Goal: Task Accomplishment & Management: Use online tool/utility

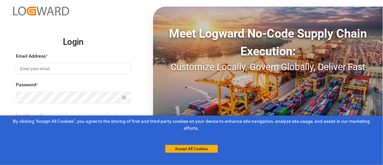
click at [93, 71] on input at bounding box center [73, 69] width 115 height 12
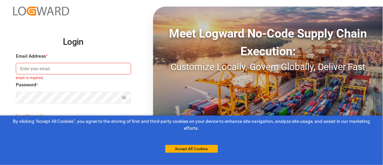
type input "[PERSON_NAME][EMAIL_ADDRESS][PERSON_NAME][DOMAIN_NAME]"
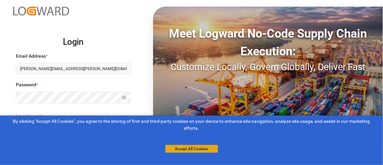
click at [203, 150] on button "Accept All Cookies" at bounding box center [191, 149] width 53 height 8
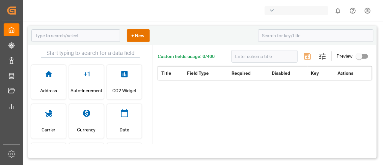
type input "container"
type input "Container Schema"
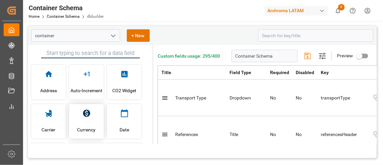
type input "Container Schema"
click at [73, 16] on link "Container Schema" at bounding box center [63, 16] width 33 height 5
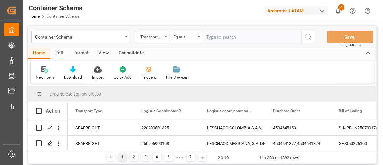
click at [126, 38] on div "Container Schema" at bounding box center [80, 37] width 99 height 13
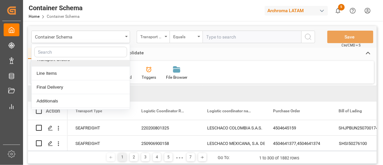
scroll to position [36, 0]
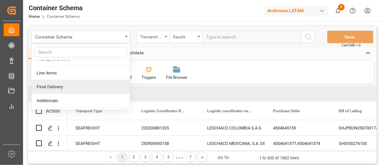
click at [74, 87] on div "Final Delivery" at bounding box center [81, 87] width 98 height 14
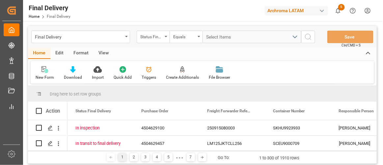
click at [60, 51] on div "Edit" at bounding box center [59, 53] width 18 height 11
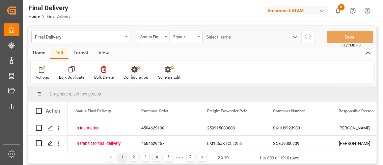
click at [136, 77] on div "Configuration" at bounding box center [136, 77] width 25 height 6
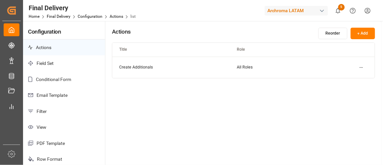
click at [76, 99] on p "Email Template" at bounding box center [64, 95] width 82 height 16
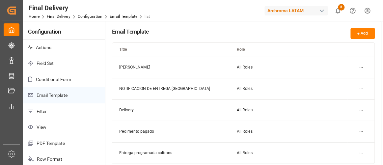
click at [359, 68] on html "Created by potrace 1.15, written by [PERSON_NAME] [DATE]-[DATE] Created by potr…" at bounding box center [191, 82] width 383 height 165
click at [349, 79] on div "Edit" at bounding box center [350, 80] width 34 height 9
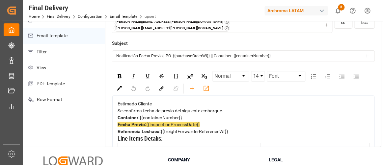
scroll to position [17, 0]
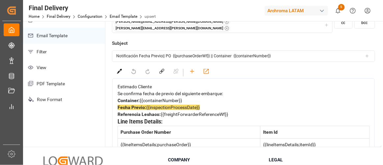
click at [157, 117] on span "Referencia Leshaco:" at bounding box center [139, 114] width 43 height 5
click at [158, 117] on span "Referencia Leshaco:" at bounding box center [139, 114] width 43 height 5
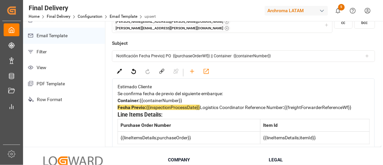
scroll to position [0, 0]
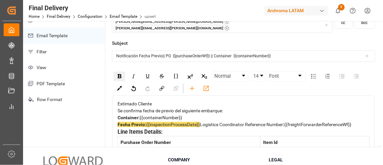
click at [121, 74] on img "rdw-inline-control" at bounding box center [120, 76] width 4 height 4
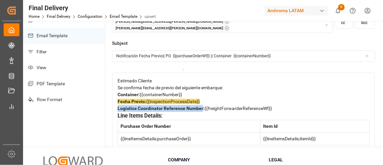
scroll to position [23, 0]
click at [202, 111] on span "Logistics Coordinator Reference Number:" at bounding box center [161, 108] width 87 height 5
click at [203, 111] on span "Logistics Coordinator Reference Number:" at bounding box center [161, 108] width 87 height 5
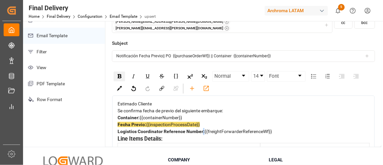
click at [122, 72] on div "rdw-inline-control" at bounding box center [120, 77] width 12 height 10
click at [214, 135] on div "Fecha Previo: {{inspectionProcessDate}} Logistics Coordinator Reference Number:…" at bounding box center [244, 128] width 252 height 14
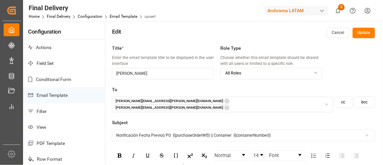
click at [364, 34] on button "Update" at bounding box center [364, 33] width 22 height 11
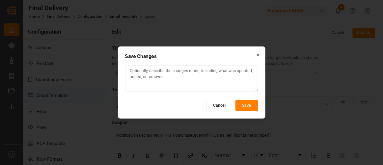
click at [252, 105] on button "Save" at bounding box center [247, 106] width 23 height 12
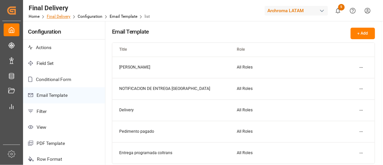
click at [66, 16] on link "Final Delivery" at bounding box center [59, 16] width 24 height 5
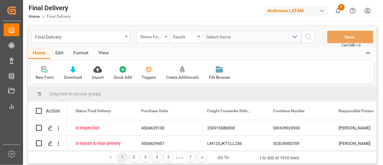
click at [147, 77] on div "Triggers" at bounding box center [149, 77] width 15 height 6
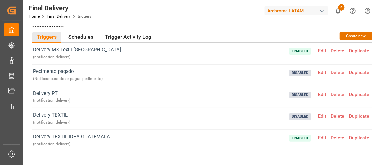
scroll to position [127, 0]
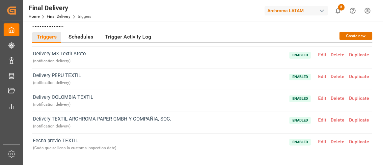
click at [320, 140] on span "Edit" at bounding box center [322, 141] width 13 height 5
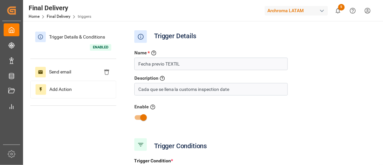
type input "Customs Inspection Date"
type input "Field Was Null"
type input "Business Unit"
type input "Equal"
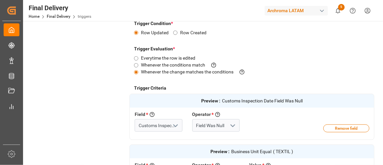
scroll to position [137, 0]
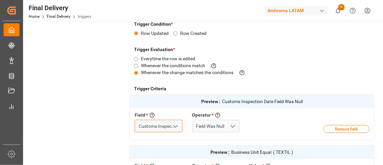
click at [166, 127] on input "Customs Inspection Date" at bounding box center [158, 126] width 47 height 13
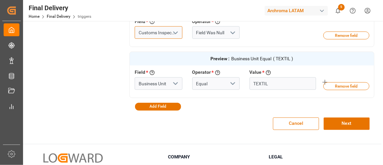
scroll to position [231, 0]
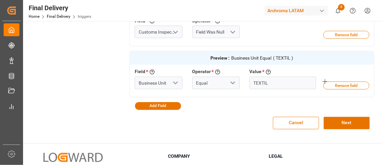
click at [229, 116] on div "Cancel Next" at bounding box center [252, 123] width 245 height 26
click at [169, 106] on button "Add Field" at bounding box center [158, 106] width 46 height 8
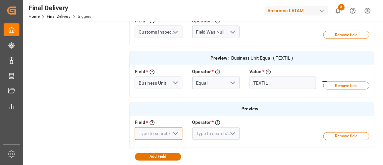
click at [159, 132] on input at bounding box center [158, 134] width 47 height 13
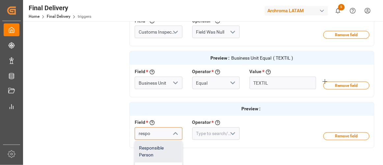
click at [158, 147] on div "Responsible Person" at bounding box center [158, 152] width 47 height 22
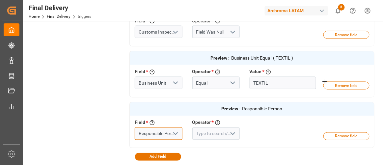
type input "Responsible Person"
click at [225, 133] on input at bounding box center [215, 134] width 47 height 13
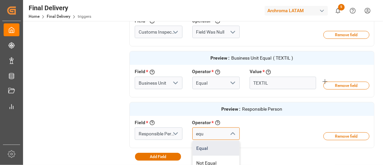
click at [218, 144] on div "Equal" at bounding box center [216, 148] width 47 height 15
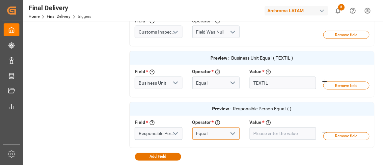
type input "Equal"
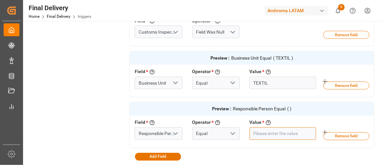
click at [267, 134] on input "text" at bounding box center [283, 134] width 67 height 13
paste input "[PERSON_NAME]"
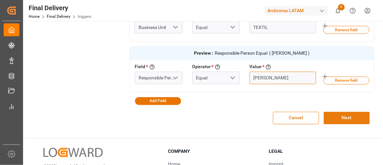
type input "[PERSON_NAME]"
click at [351, 120] on button "Next" at bounding box center [347, 118] width 46 height 13
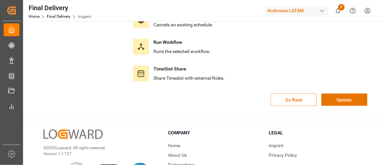
scroll to position [208, 0]
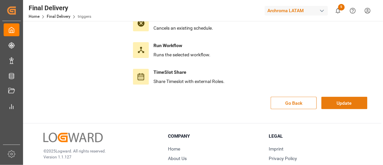
click at [344, 99] on button "Update" at bounding box center [345, 103] width 46 height 13
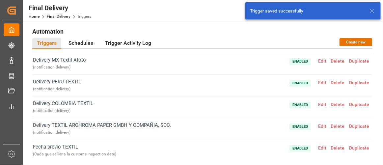
scroll to position [6, 0]
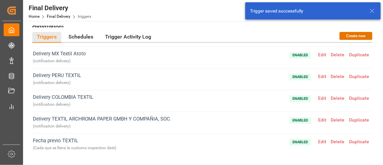
click at [318, 141] on span "Edit" at bounding box center [322, 141] width 13 height 5
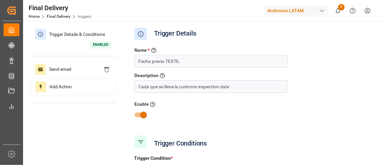
scroll to position [0, 0]
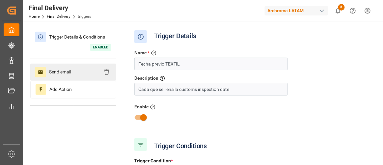
click at [69, 73] on span "Send email" at bounding box center [60, 72] width 29 height 11
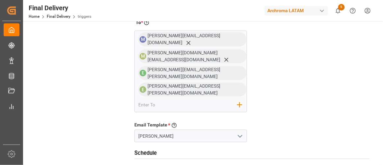
scroll to position [93, 0]
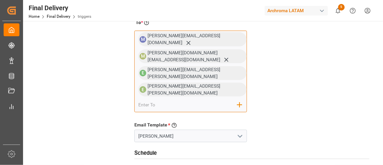
click at [163, 100] on input "email" at bounding box center [187, 105] width 99 height 10
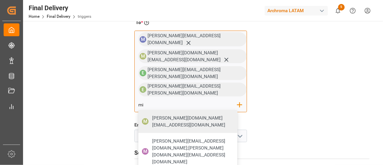
type input "m"
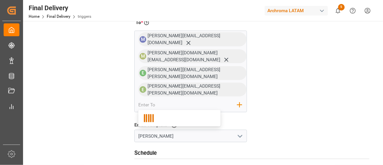
click at [291, 82] on div "Action Name * Give a name to the action being created Fecha previo Cc Bcc To * …" at bounding box center [252, 117] width 245 height 305
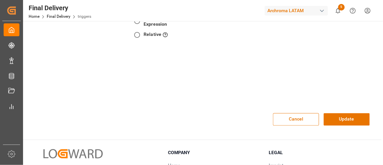
scroll to position [256, 0]
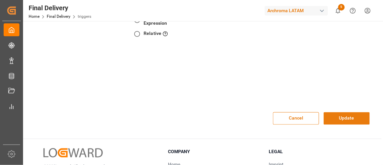
click at [338, 112] on button "Update" at bounding box center [347, 118] width 46 height 13
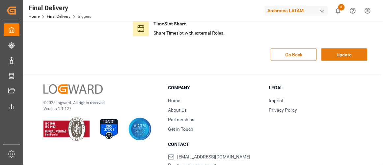
click at [336, 50] on button "Update" at bounding box center [345, 54] width 46 height 13
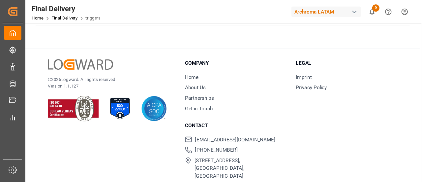
scroll to position [0, 0]
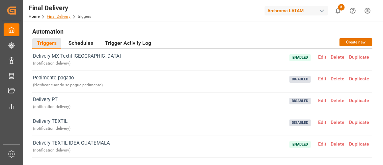
click at [59, 17] on link "Final Delivery" at bounding box center [59, 16] width 24 height 5
click at [64, 18] on link "Final Delivery" at bounding box center [59, 16] width 24 height 5
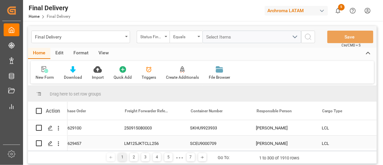
scroll to position [0, 83]
click at [287, 133] on div "[PERSON_NAME]" at bounding box center [281, 127] width 66 height 15
click at [279, 128] on div "[PERSON_NAME]" at bounding box center [281, 127] width 66 height 15
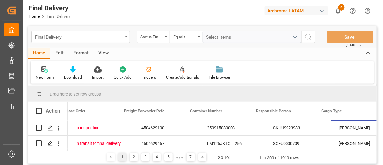
scroll to position [0, 83]
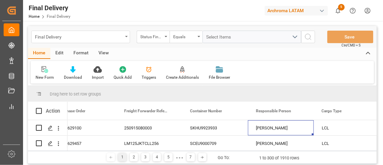
click at [116, 36] on div "Final Delivery" at bounding box center [79, 36] width 88 height 8
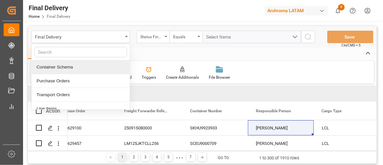
click at [102, 68] on div "Container Schema" at bounding box center [81, 67] width 98 height 14
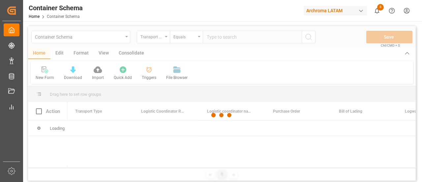
scroll to position [0, 0]
drag, startPoint x: 332, startPoint y: 2, endPoint x: 245, endPoint y: 66, distance: 107.6
click at [245, 66] on div at bounding box center [222, 115] width 388 height 178
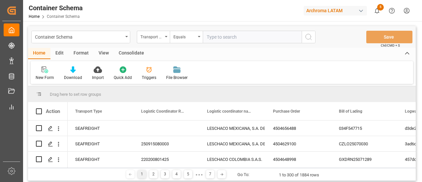
click at [61, 56] on div "Edit" at bounding box center [59, 53] width 18 height 11
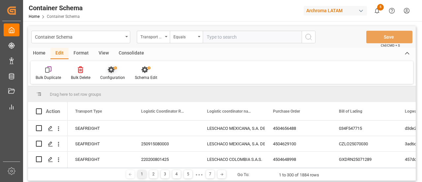
click at [113, 69] on icon at bounding box center [111, 69] width 7 height 7
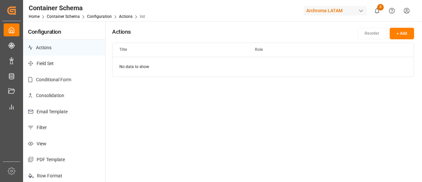
click at [86, 113] on p "Email Template" at bounding box center [64, 111] width 82 height 16
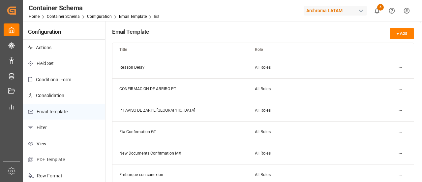
scroll to position [2, 0]
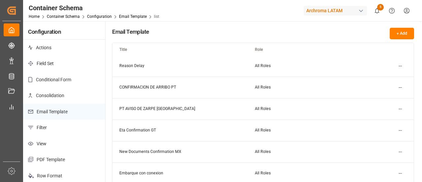
click at [383, 67] on html "Created by potrace 1.15, written by Peter Selinger 2001-2017 Created by potrace…" at bounding box center [211, 91] width 422 height 182
click at [383, 79] on div "Edit" at bounding box center [388, 78] width 34 height 9
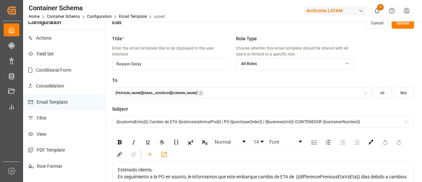
scroll to position [6, 0]
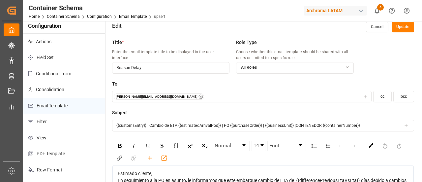
click at [375, 29] on button "Cancel" at bounding box center [377, 27] width 22 height 11
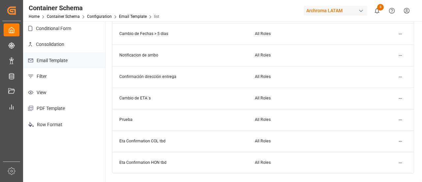
scroll to position [45, 0]
